Goal: Information Seeking & Learning: Learn about a topic

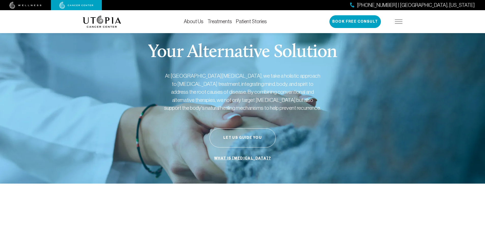
click at [223, 21] on link "Treatments" at bounding box center [219, 22] width 24 height 6
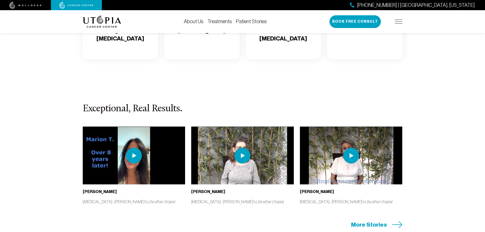
scroll to position [993, 0]
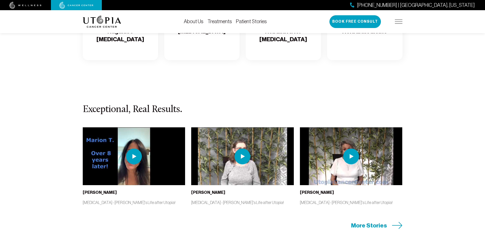
click at [378, 226] on span "More Stories" at bounding box center [369, 225] width 36 height 8
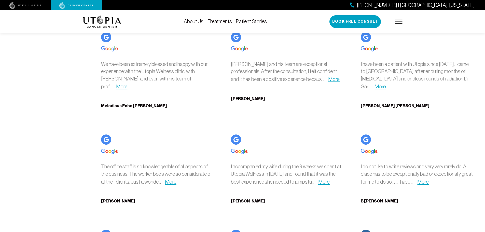
scroll to position [1756, 0]
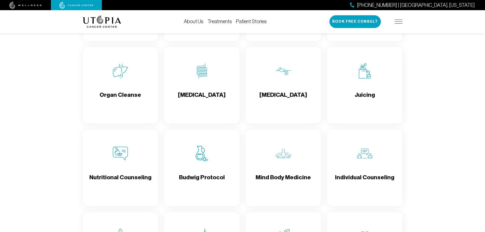
scroll to position [687, 0]
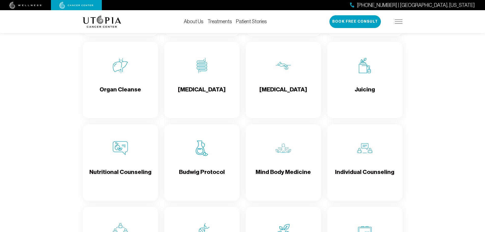
click at [363, 88] on h4 "Juicing" at bounding box center [365, 94] width 20 height 17
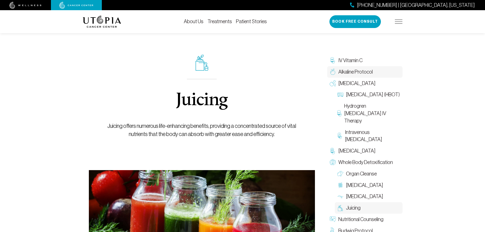
click at [349, 71] on span "Alkaline Protocol" at bounding box center [355, 71] width 34 height 7
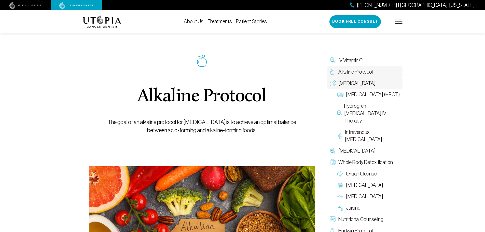
click at [352, 83] on span "[MEDICAL_DATA]" at bounding box center [356, 83] width 37 height 7
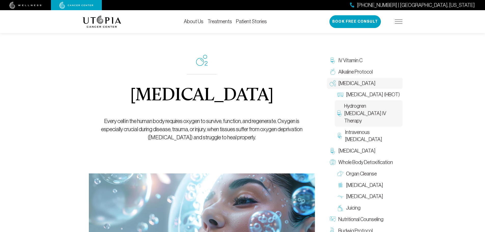
click at [365, 114] on span "Hydrogren [MEDICAL_DATA] IV Therapy" at bounding box center [372, 113] width 56 height 22
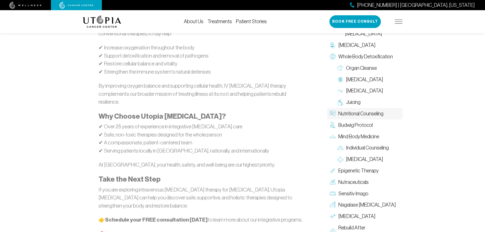
scroll to position [636, 0]
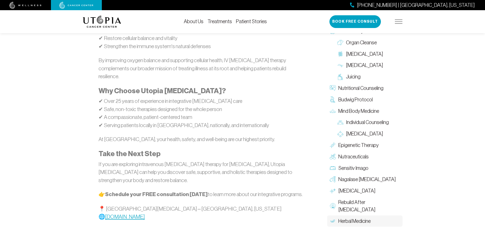
click at [356, 217] on span "Herbal Medicine" at bounding box center [354, 220] width 32 height 7
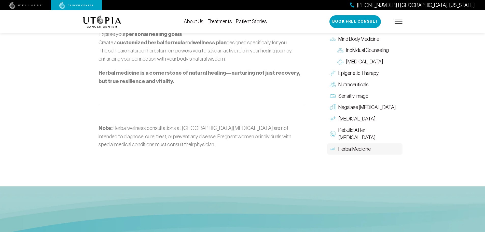
scroll to position [763, 0]
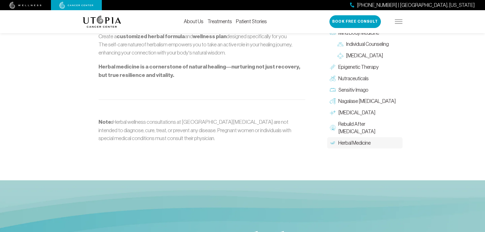
click at [346, 142] on span "Herbal Medicine" at bounding box center [354, 142] width 32 height 7
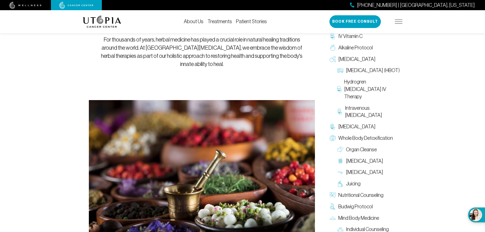
scroll to position [0, 0]
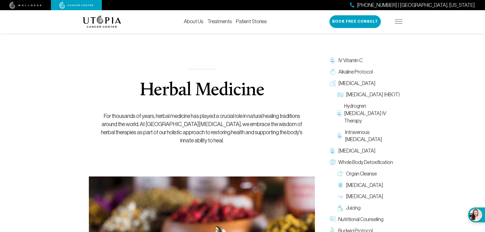
click at [222, 21] on link "Treatments" at bounding box center [219, 22] width 24 height 6
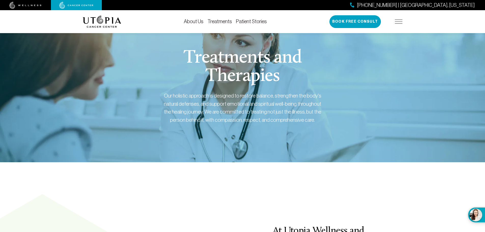
click at [398, 23] on img at bounding box center [399, 22] width 8 height 4
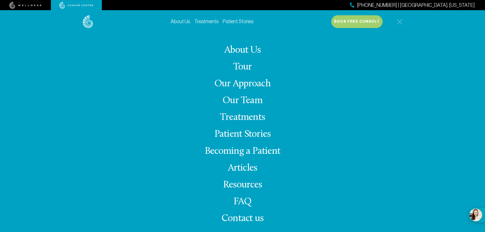
click at [237, 66] on link "Tour" at bounding box center [242, 67] width 19 height 10
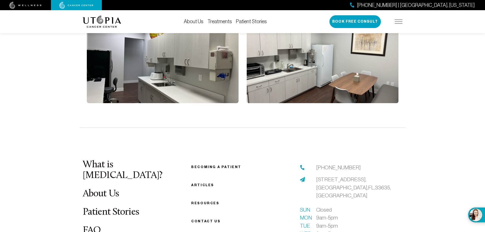
scroll to position [1120, 0]
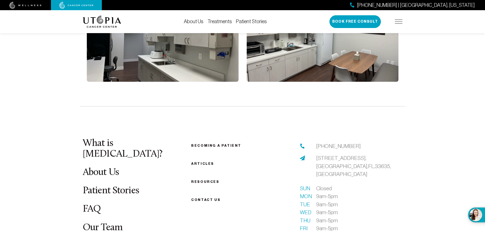
click at [122, 186] on link "Patient Stories" at bounding box center [111, 191] width 56 height 10
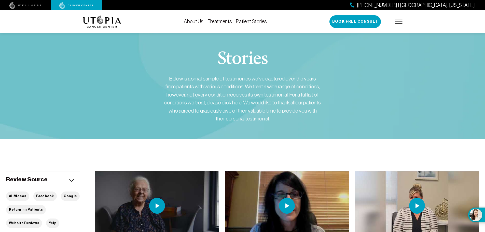
click at [416, 201] on img at bounding box center [417, 206] width 16 height 16
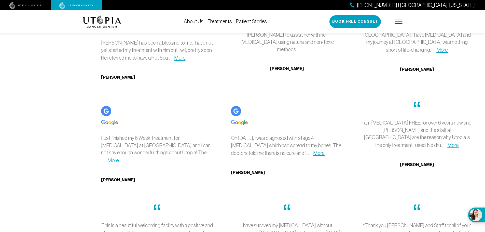
scroll to position [1501, 0]
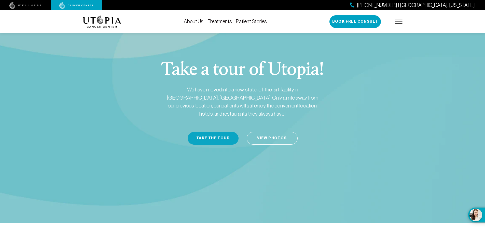
click at [220, 132] on button "Take the Tour" at bounding box center [213, 138] width 51 height 13
click at [396, 69] on div "Take a tour of Utopia! We have moved into a new, state-of-the-art facility in […" at bounding box center [243, 123] width 320 height 200
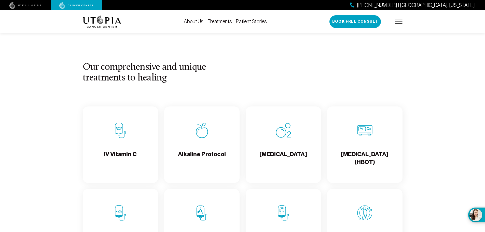
scroll to position [458, 0]
click at [114, 150] on h4 "IV Vitamin C" at bounding box center [120, 158] width 33 height 17
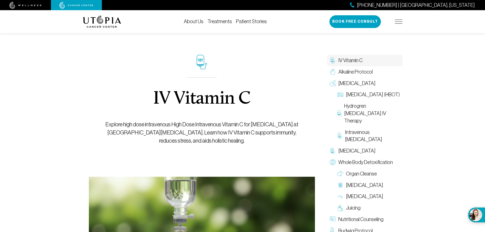
click at [197, 22] on link "About Us" at bounding box center [194, 22] width 20 height 6
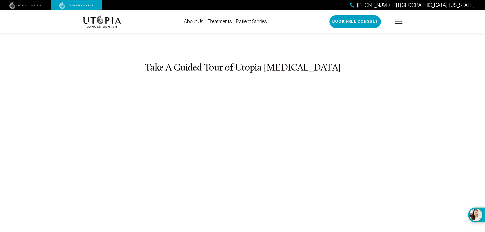
scroll to position [1909, 0]
